Goal: Task Accomplishment & Management: Use online tool/utility

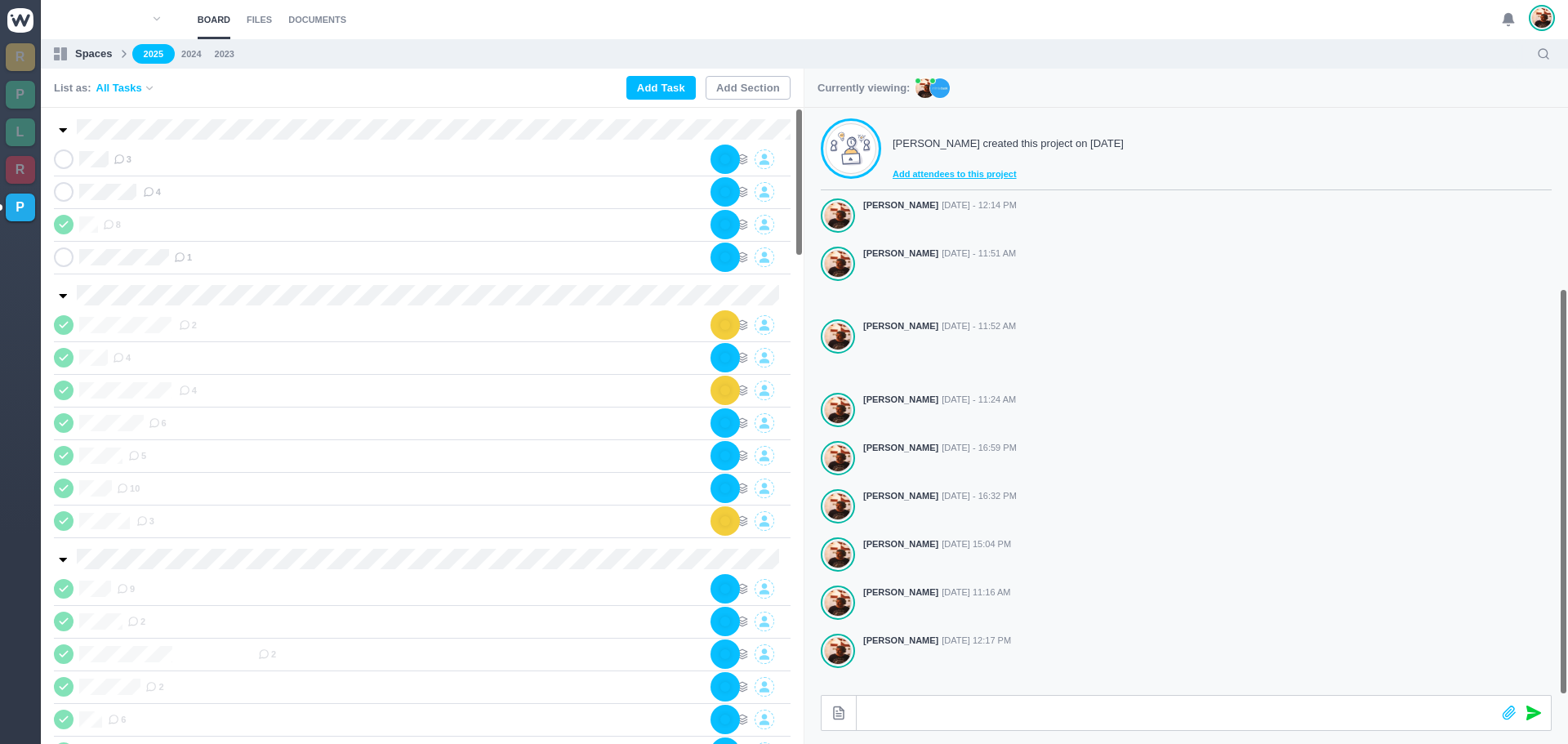
scroll to position [261, 0]
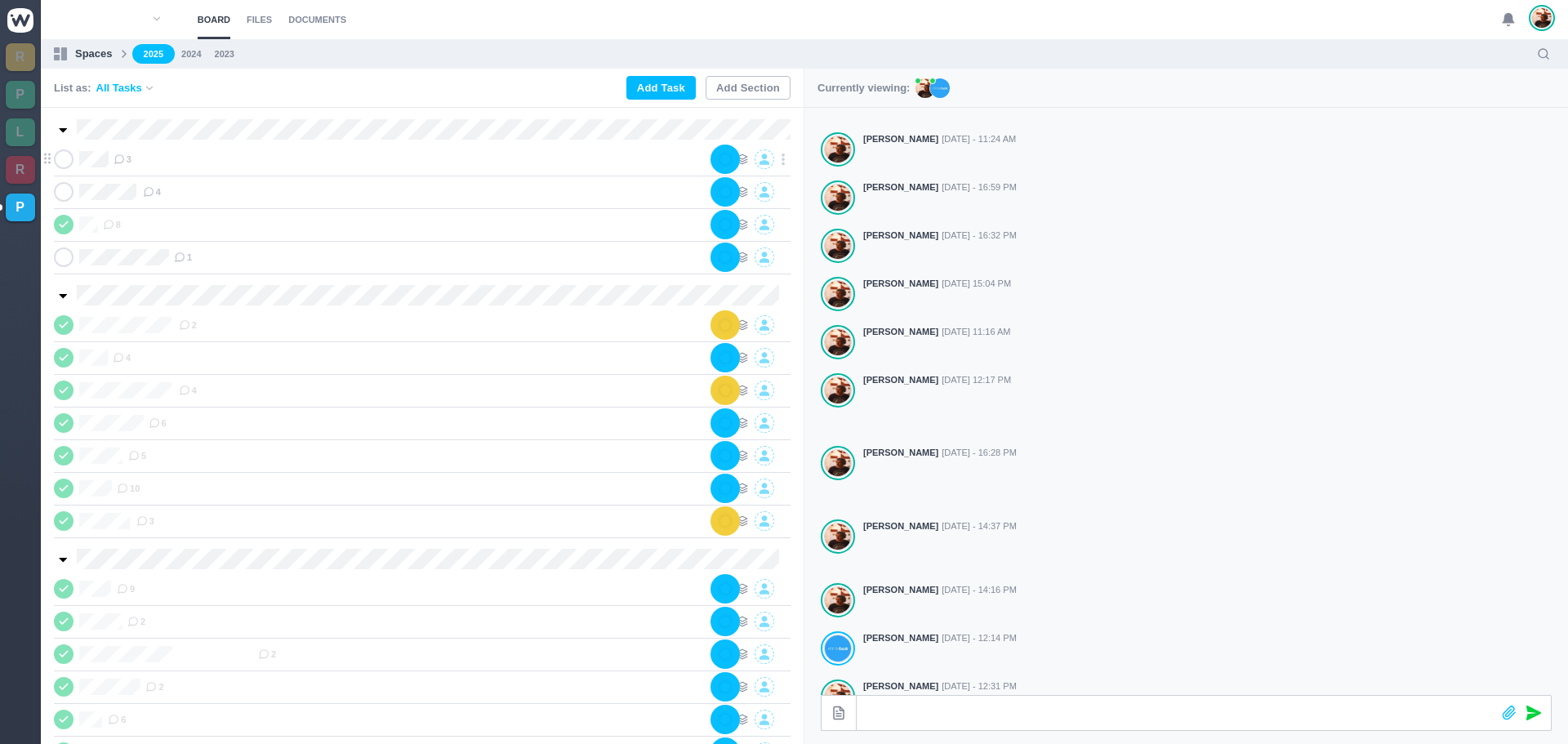
click at [235, 161] on div "3" at bounding box center [412, 159] width 598 height 20
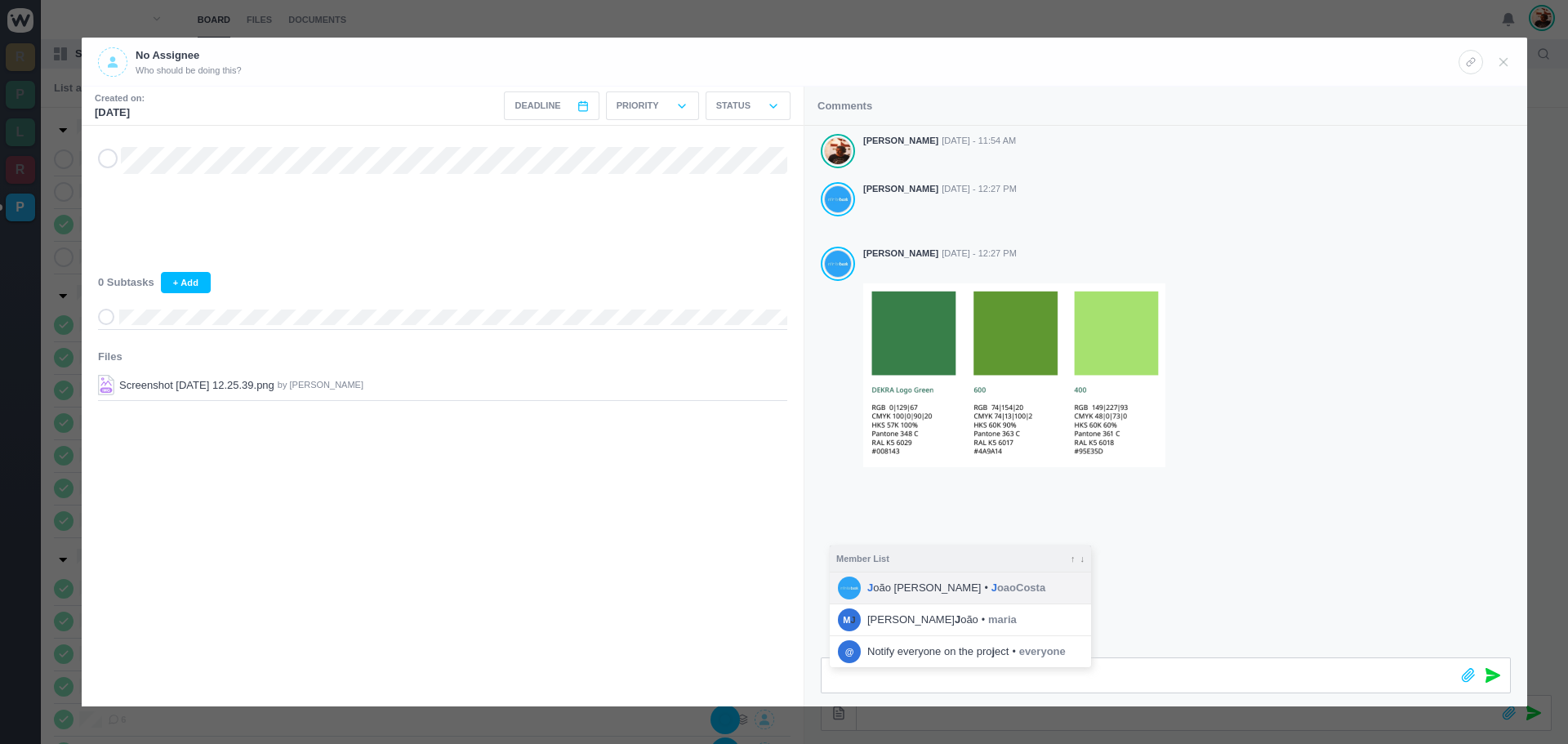
click at [991, 586] on span "J oaoCosta" at bounding box center [1018, 587] width 54 height 16
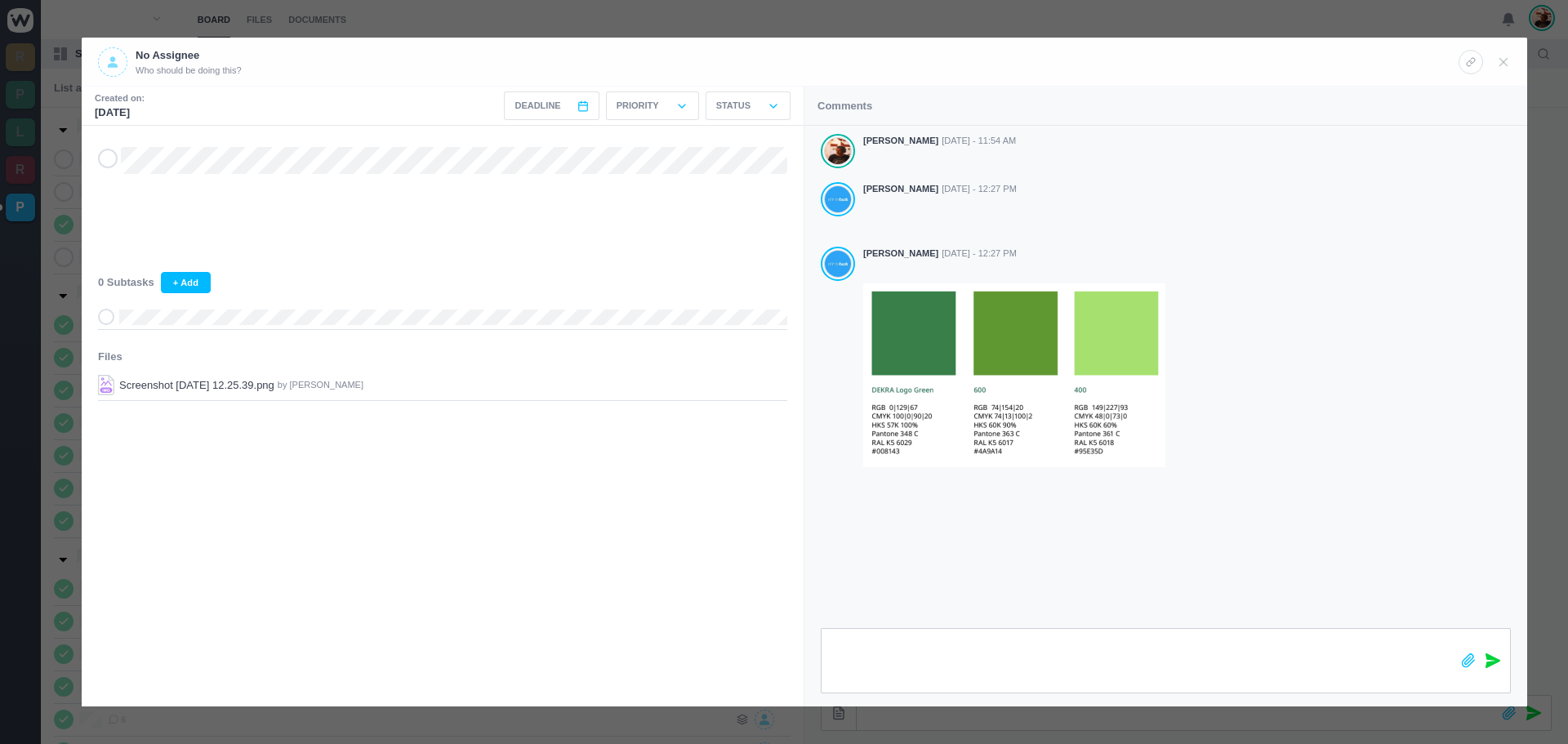
click at [1489, 665] on icon at bounding box center [1493, 661] width 15 height 15
click at [1501, 59] on use at bounding box center [1503, 62] width 7 height 7
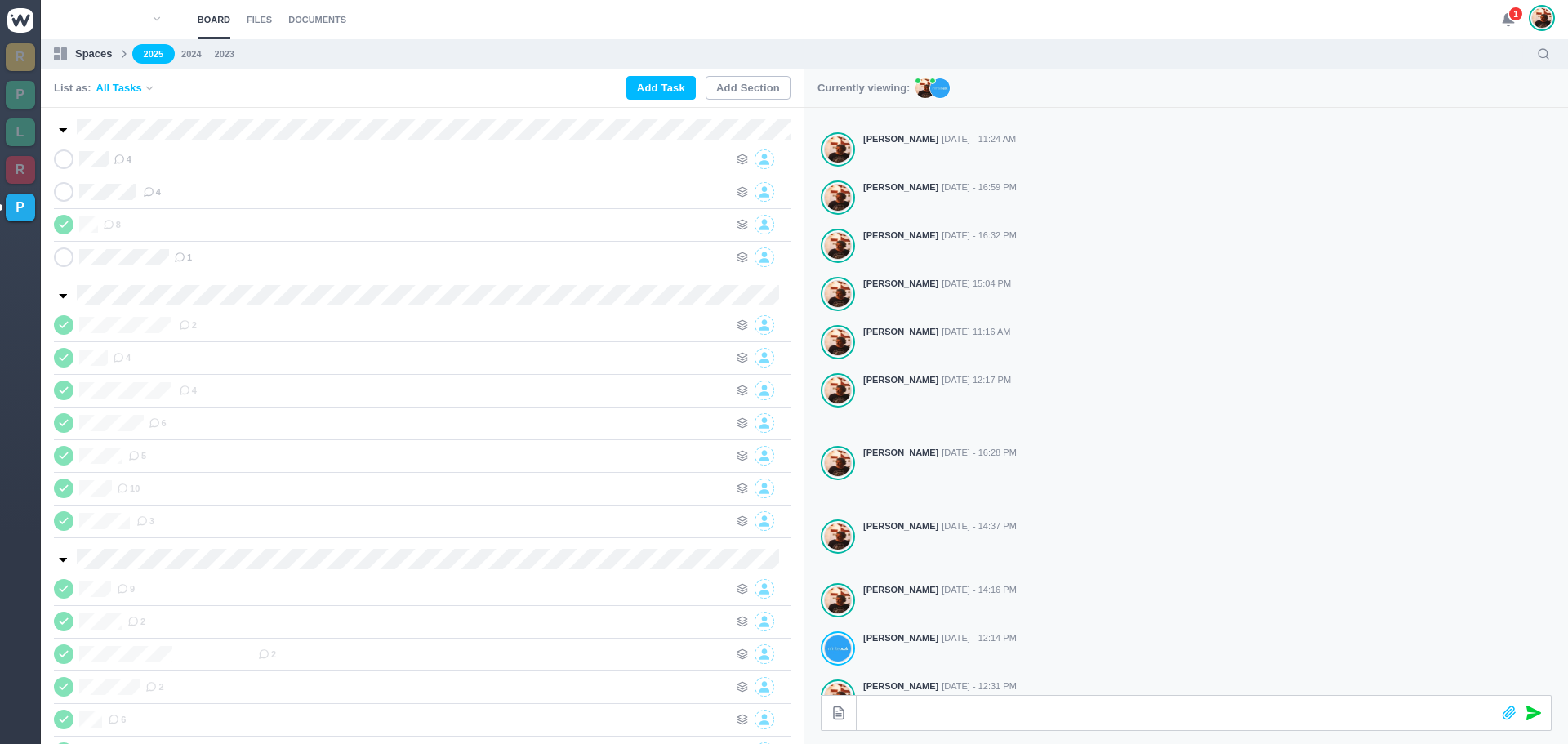
click at [1512, 12] on span "1" at bounding box center [1515, 13] width 16 height 16
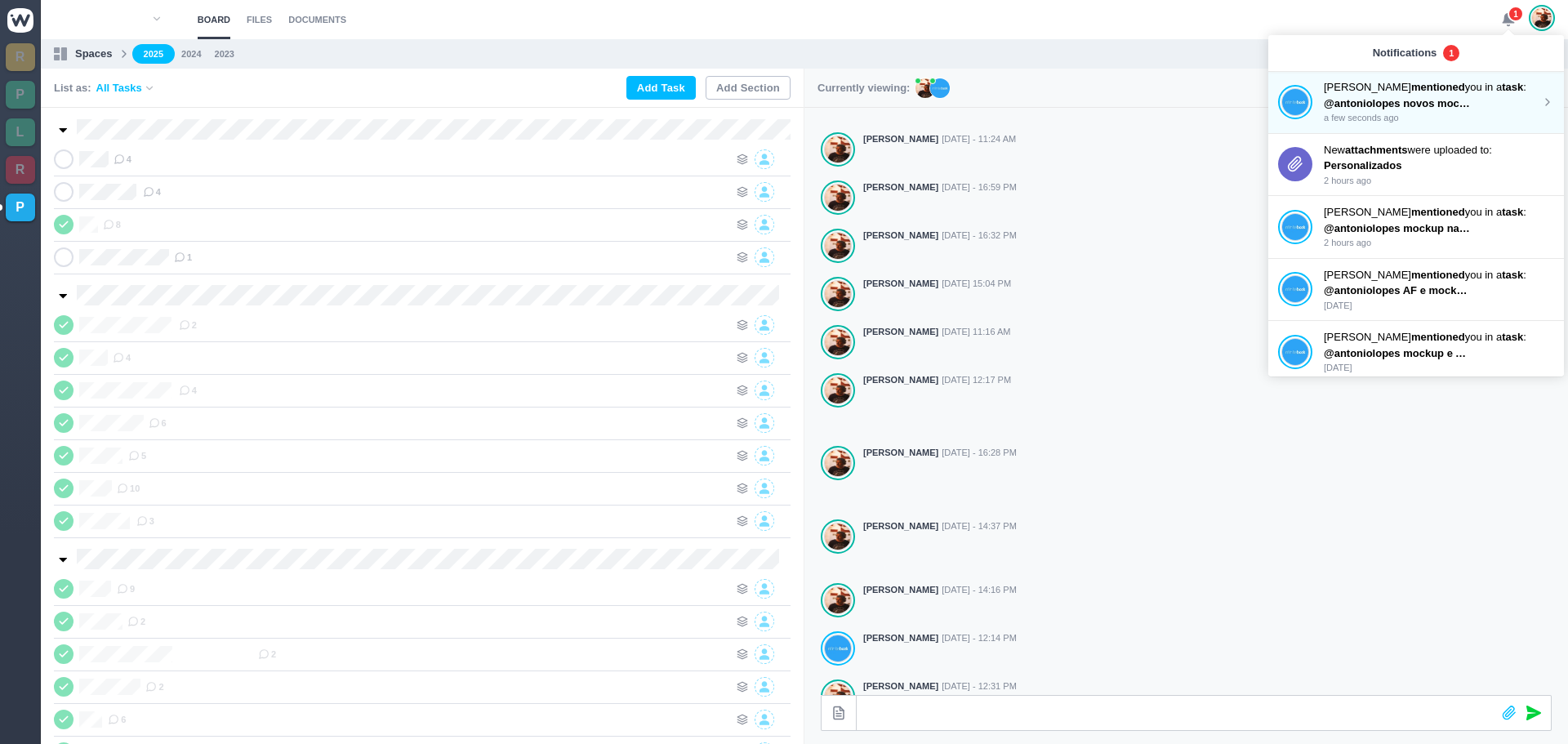
click at [1385, 95] on p "@antoniolopes novos mockups na drive" at bounding box center [1397, 103] width 147 height 16
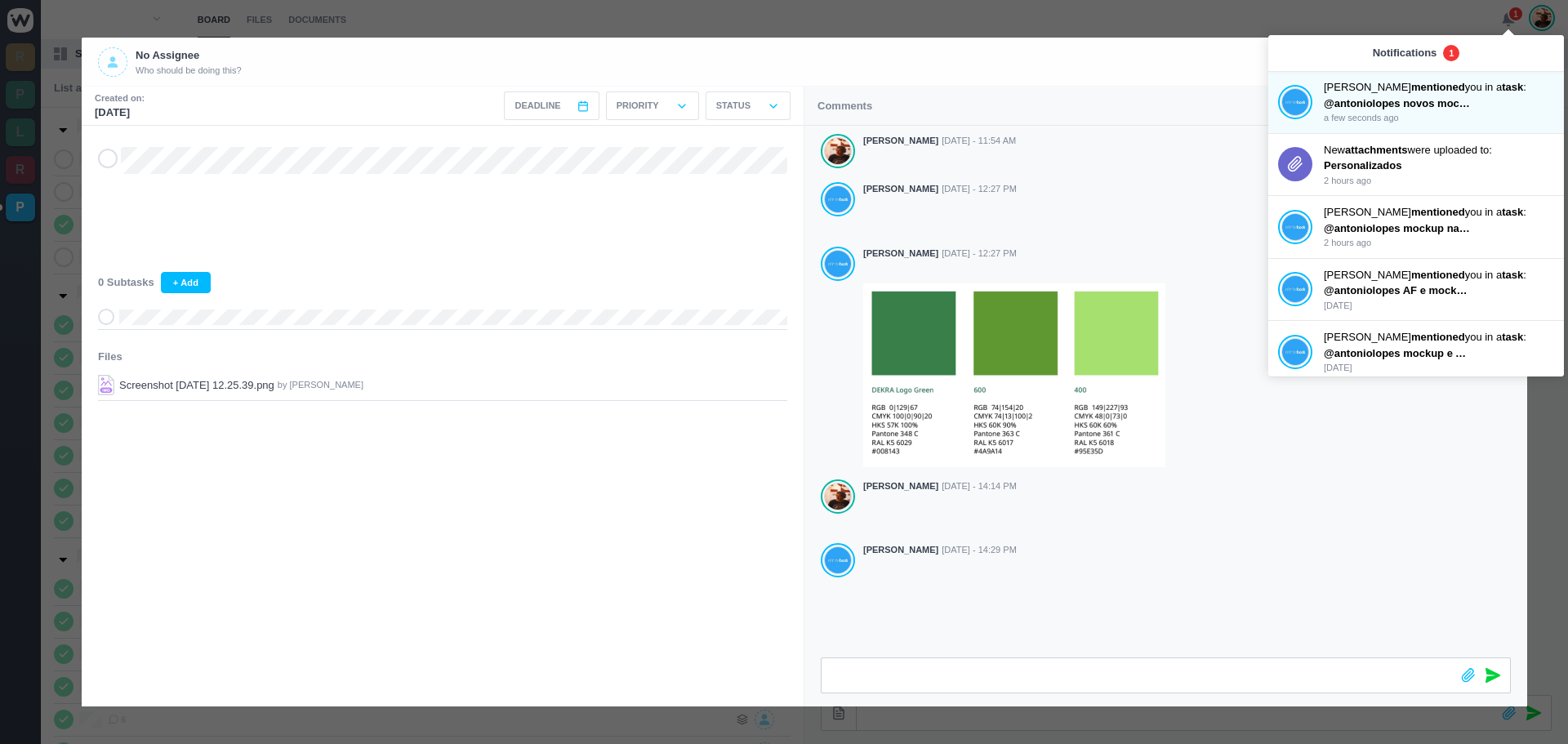
click at [113, 167] on span at bounding box center [108, 158] width 20 height 20
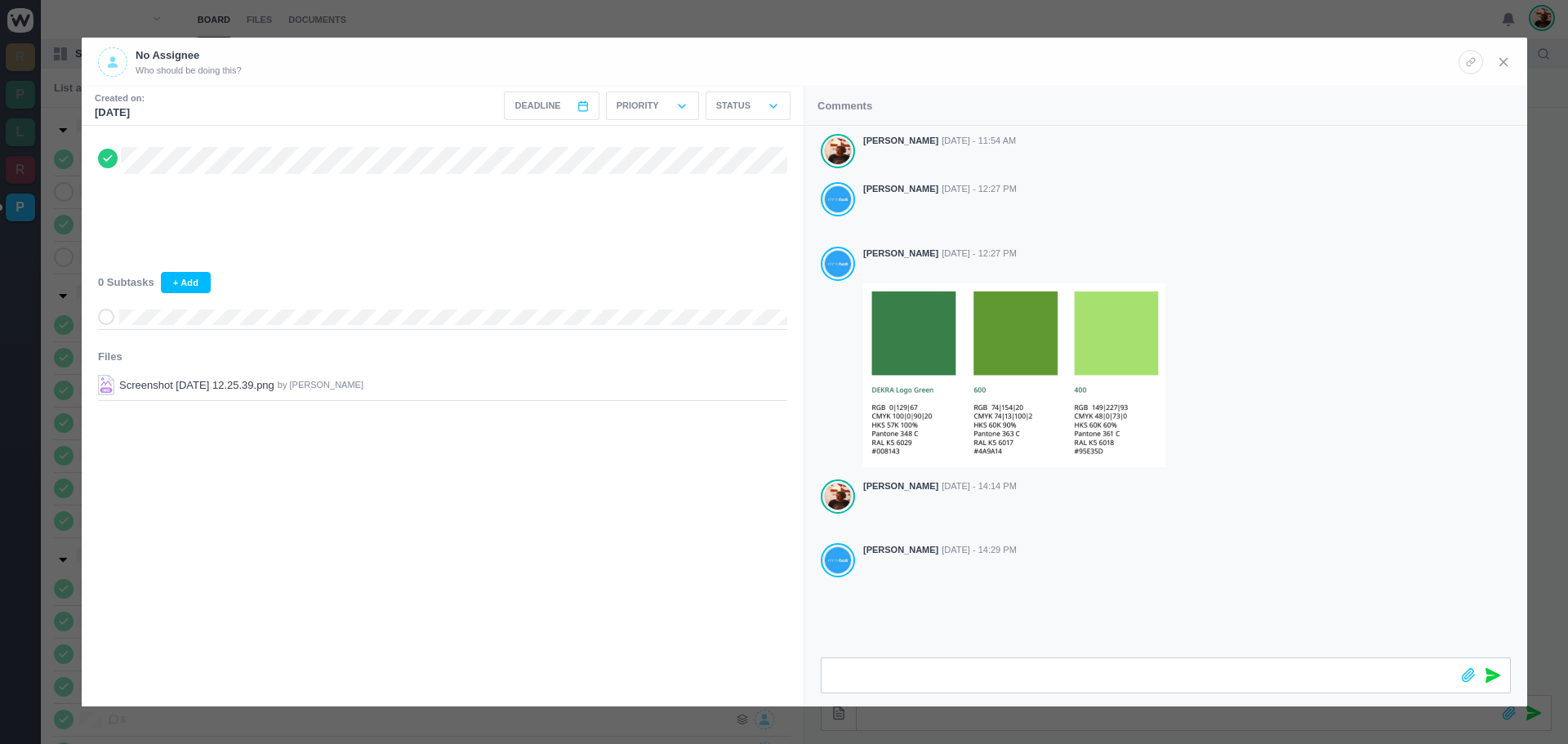
click at [1507, 57] on icon at bounding box center [1503, 63] width 15 height 15
